Goal: Task Accomplishment & Management: Manage account settings

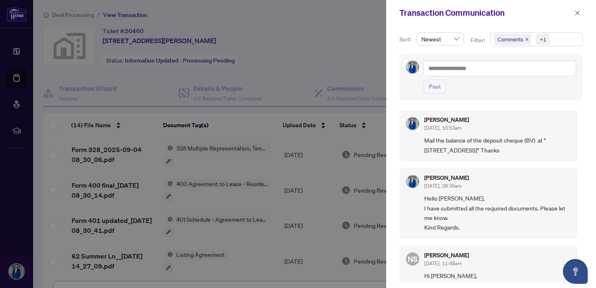
scroll to position [46, 0]
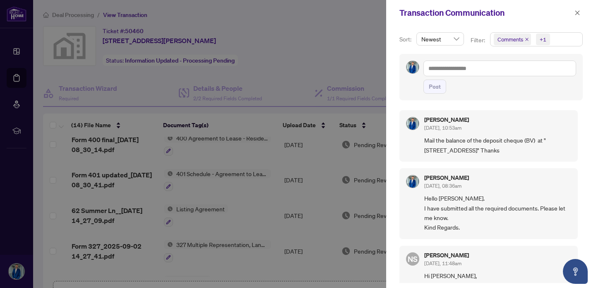
click at [268, 16] on div at bounding box center [298, 144] width 596 height 288
click at [256, 39] on div at bounding box center [298, 144] width 596 height 288
click at [578, 11] on icon "close" at bounding box center [578, 13] width 6 height 6
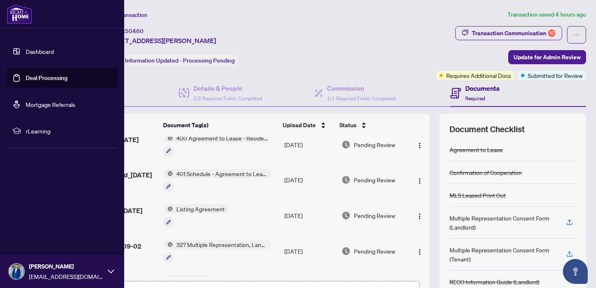
click at [12, 15] on img at bounding box center [20, 14] width 26 height 20
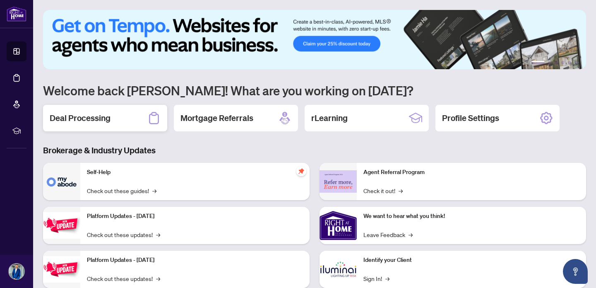
click at [117, 114] on div "Deal Processing" at bounding box center [105, 118] width 124 height 27
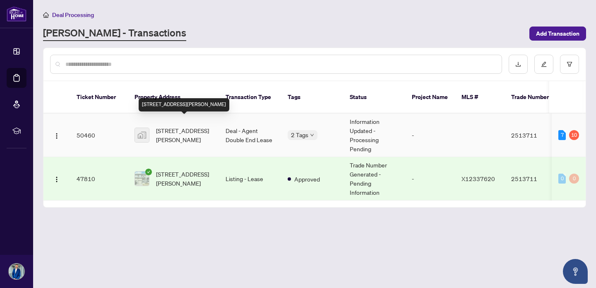
click at [199, 126] on span "[STREET_ADDRESS][PERSON_NAME]" at bounding box center [184, 135] width 56 height 18
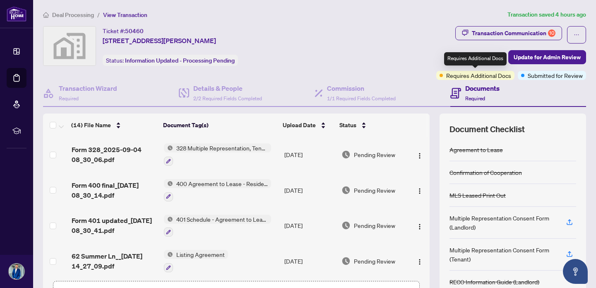
click at [468, 78] on span "Requires Additional Docs" at bounding box center [479, 75] width 65 height 9
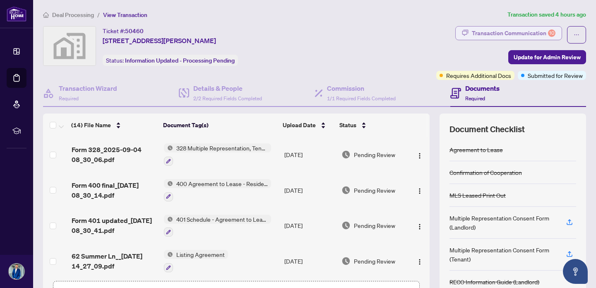
click at [530, 34] on div "Transaction Communication 10" at bounding box center [514, 33] width 84 height 13
